Goal: Task Accomplishment & Management: Manage account settings

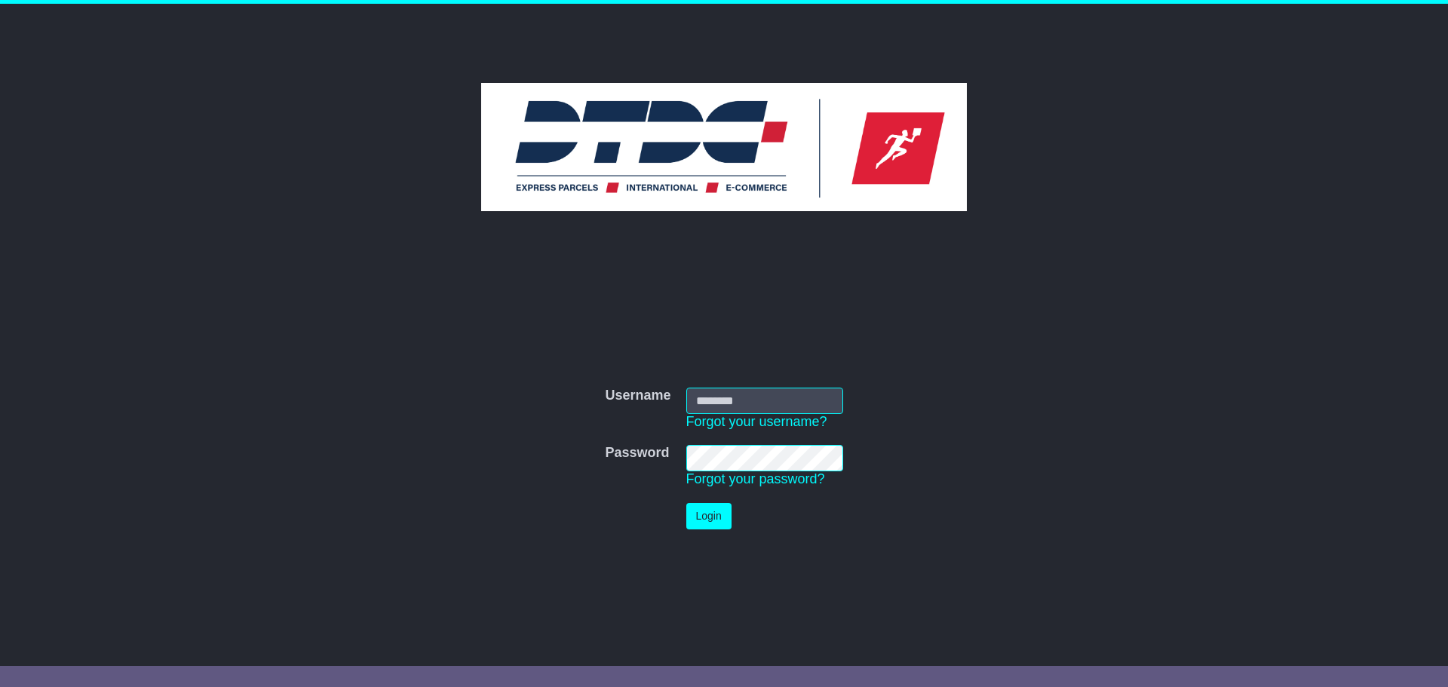
type input "**********"
click at [718, 513] on button "Login" at bounding box center [708, 516] width 45 height 26
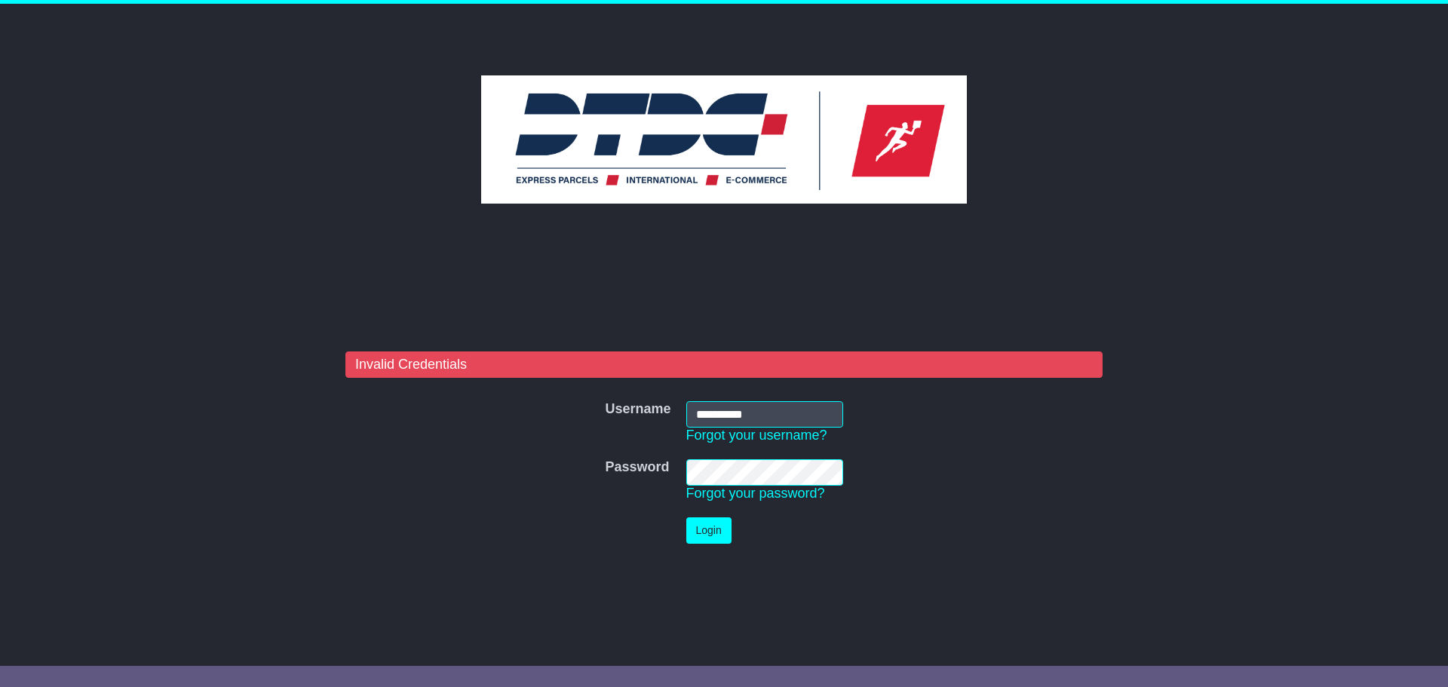
click at [631, 502] on tr "Password Password Forgot your password?" at bounding box center [723, 481] width 253 height 58
click at [686, 517] on button "Login" at bounding box center [708, 530] width 45 height 26
